Goal: Information Seeking & Learning: Learn about a topic

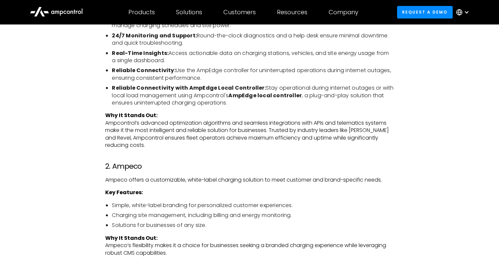
scroll to position [988, 0]
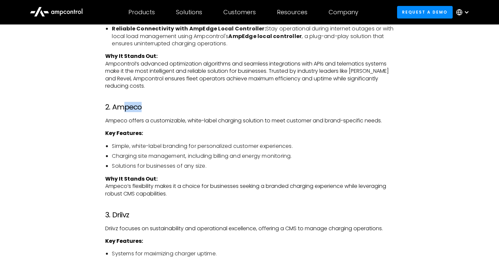
drag, startPoint x: 143, startPoint y: 107, endPoint x: 126, endPoint y: 107, distance: 17.5
click at [126, 107] on h3 "2. Ampeco" at bounding box center [249, 107] width 288 height 9
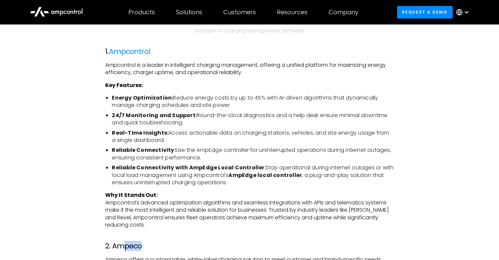
scroll to position [765, 0]
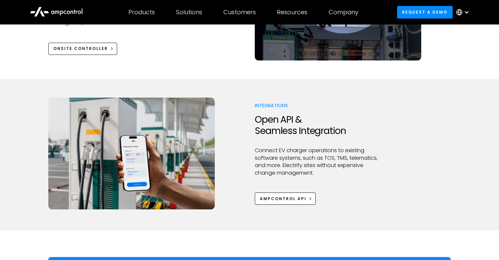
scroll to position [838, 0]
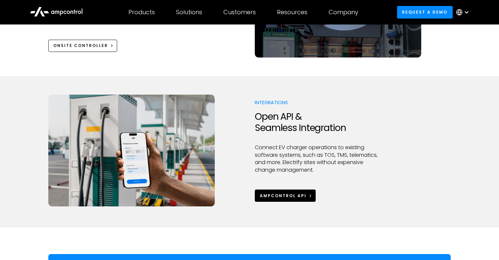
click at [267, 193] on div "Ampcontrol APi" at bounding box center [283, 196] width 47 height 6
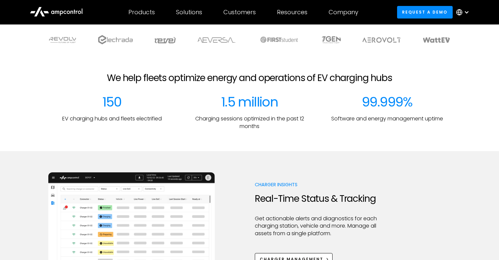
scroll to position [231, 0]
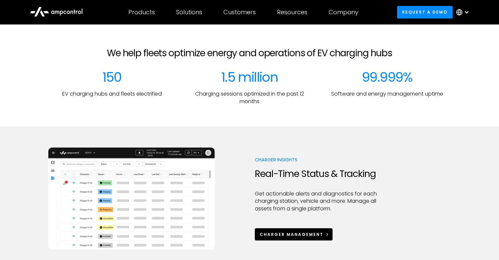
click at [291, 233] on div "Charger Management" at bounding box center [291, 234] width 63 height 6
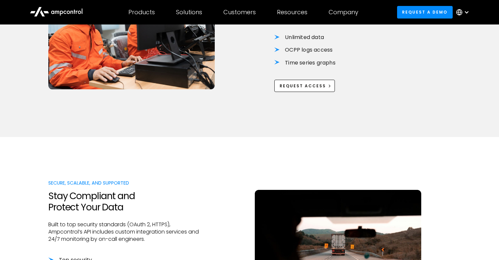
scroll to position [542, 0]
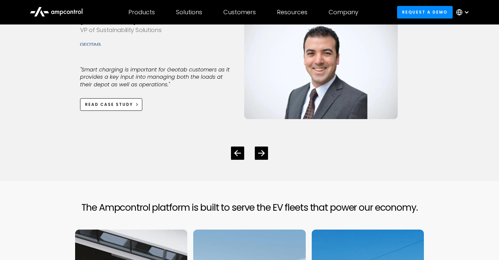
scroll to position [1550, 0]
